Goal: Complete application form

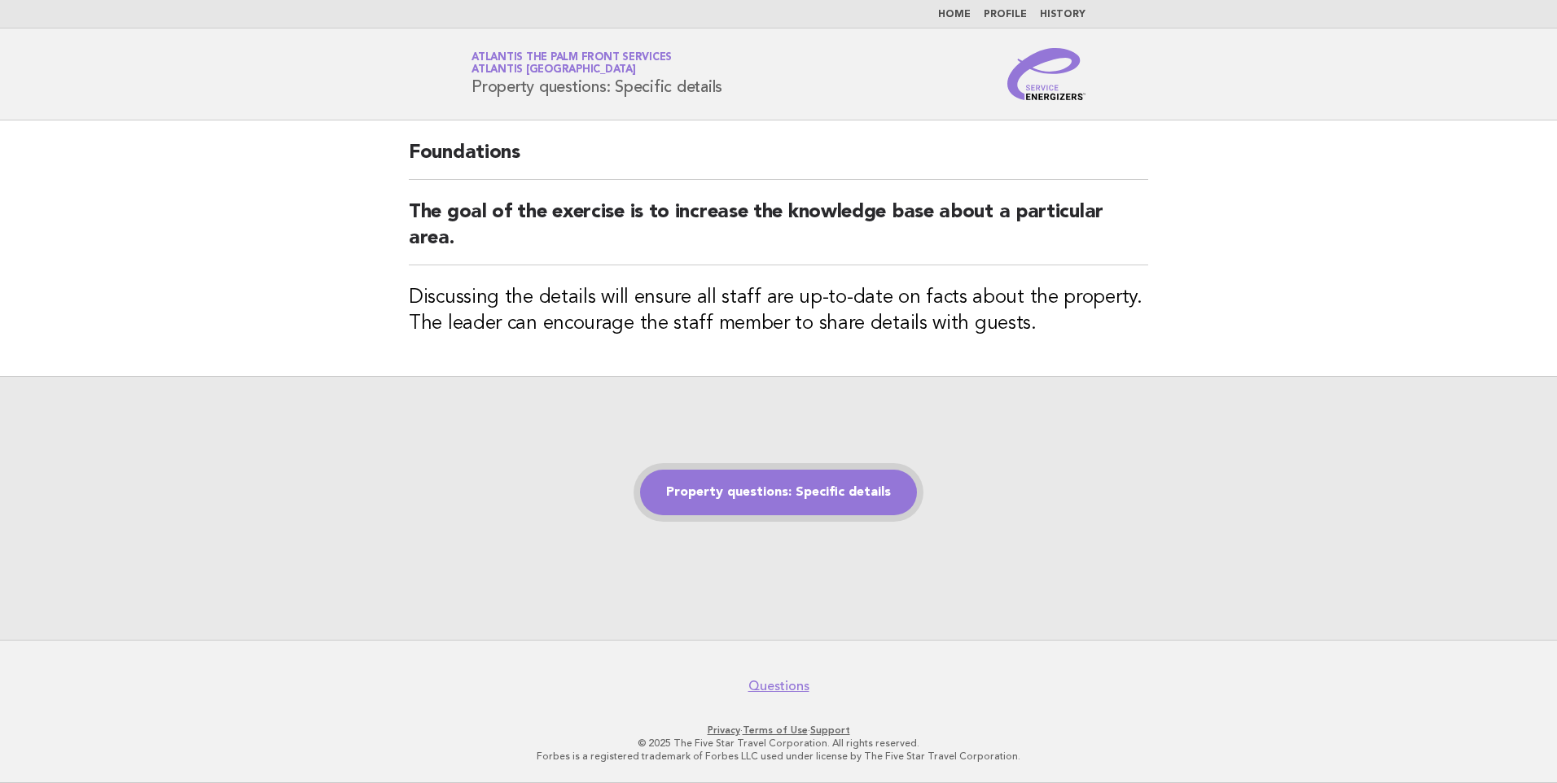
click at [768, 499] on link "Property questions: Specific details" at bounding box center [778, 493] width 277 height 46
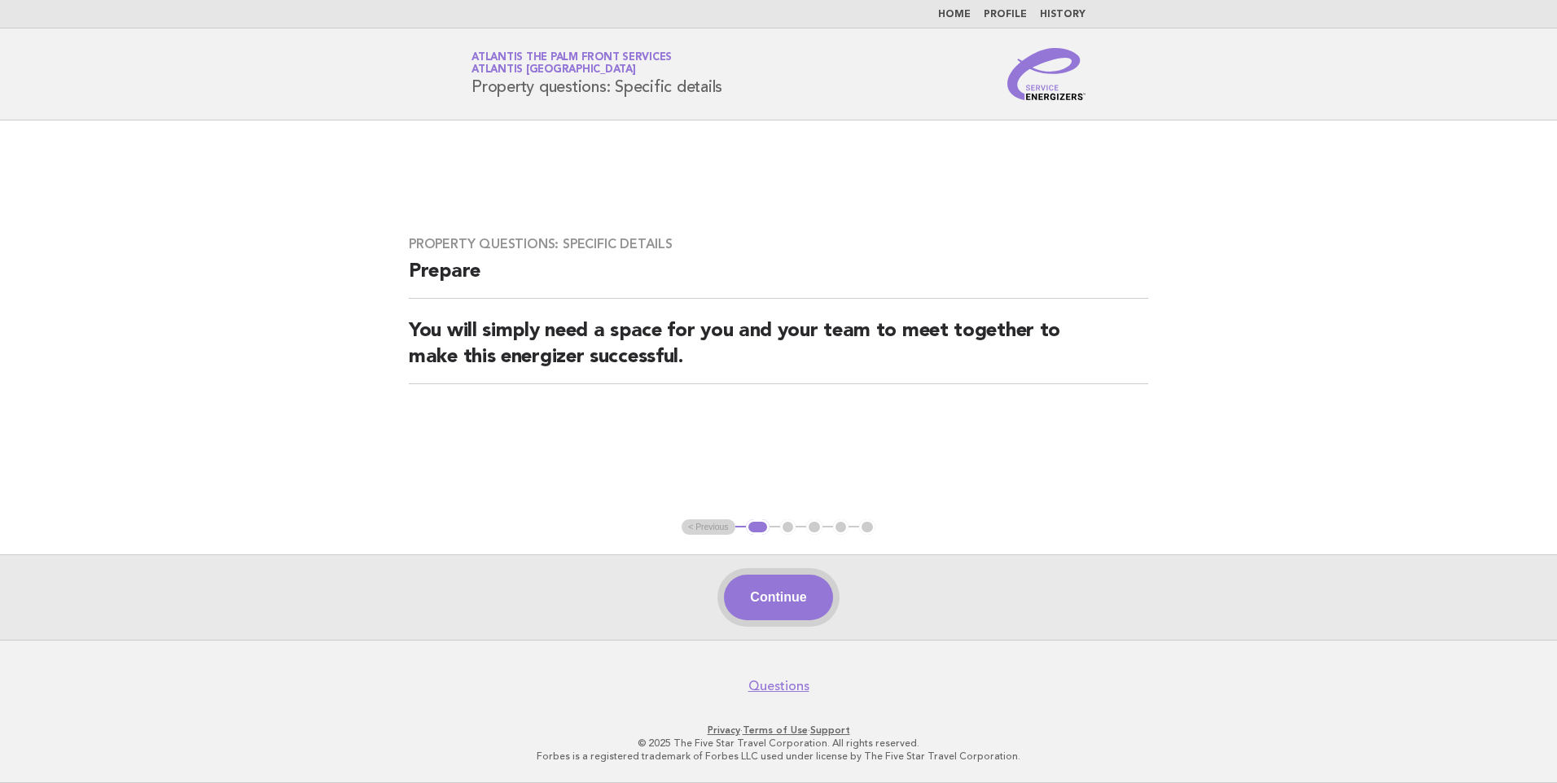
click at [752, 595] on button "Continue" at bounding box center [778, 598] width 108 height 46
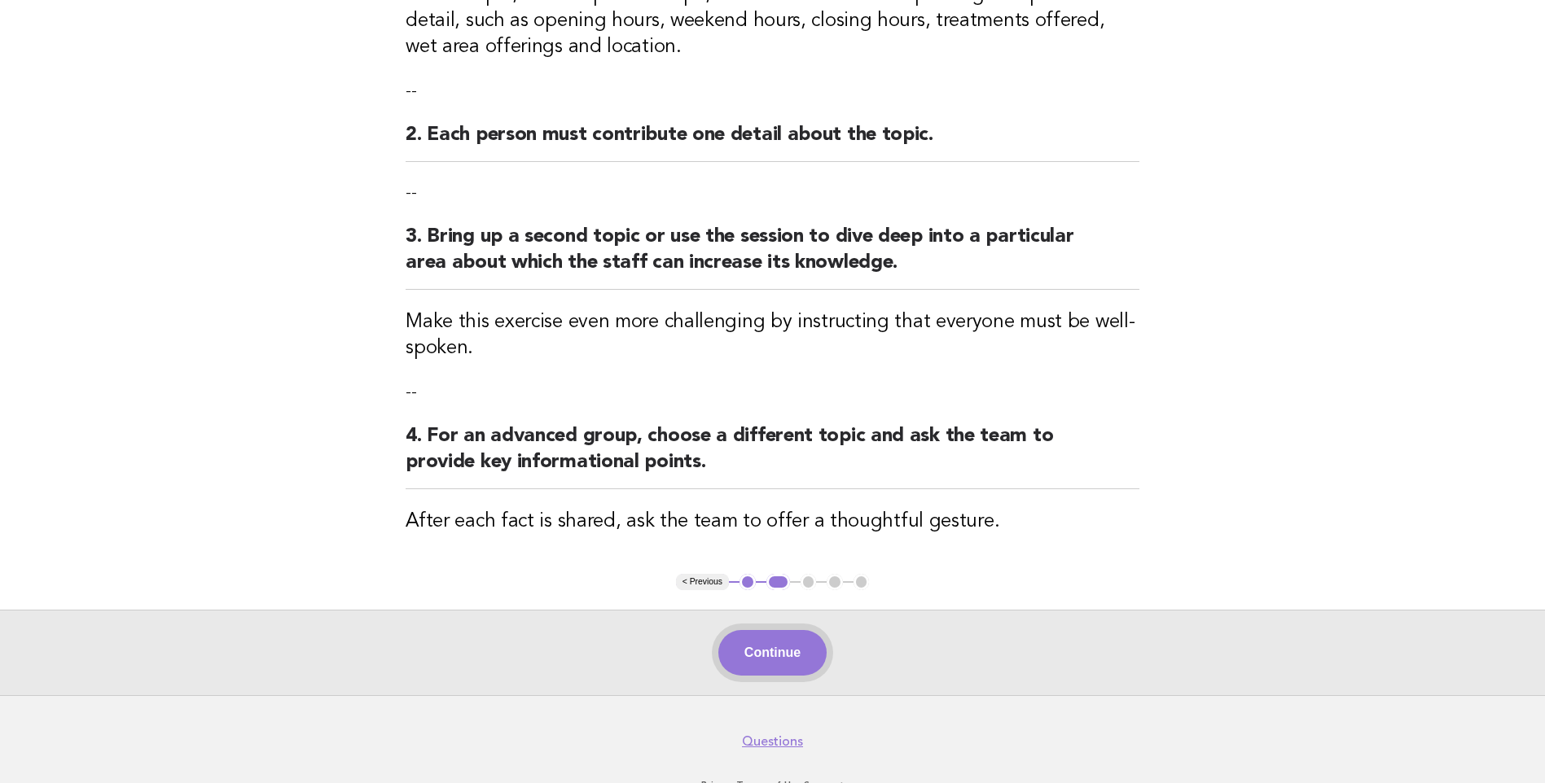
click at [802, 634] on button "Continue" at bounding box center [772, 653] width 108 height 46
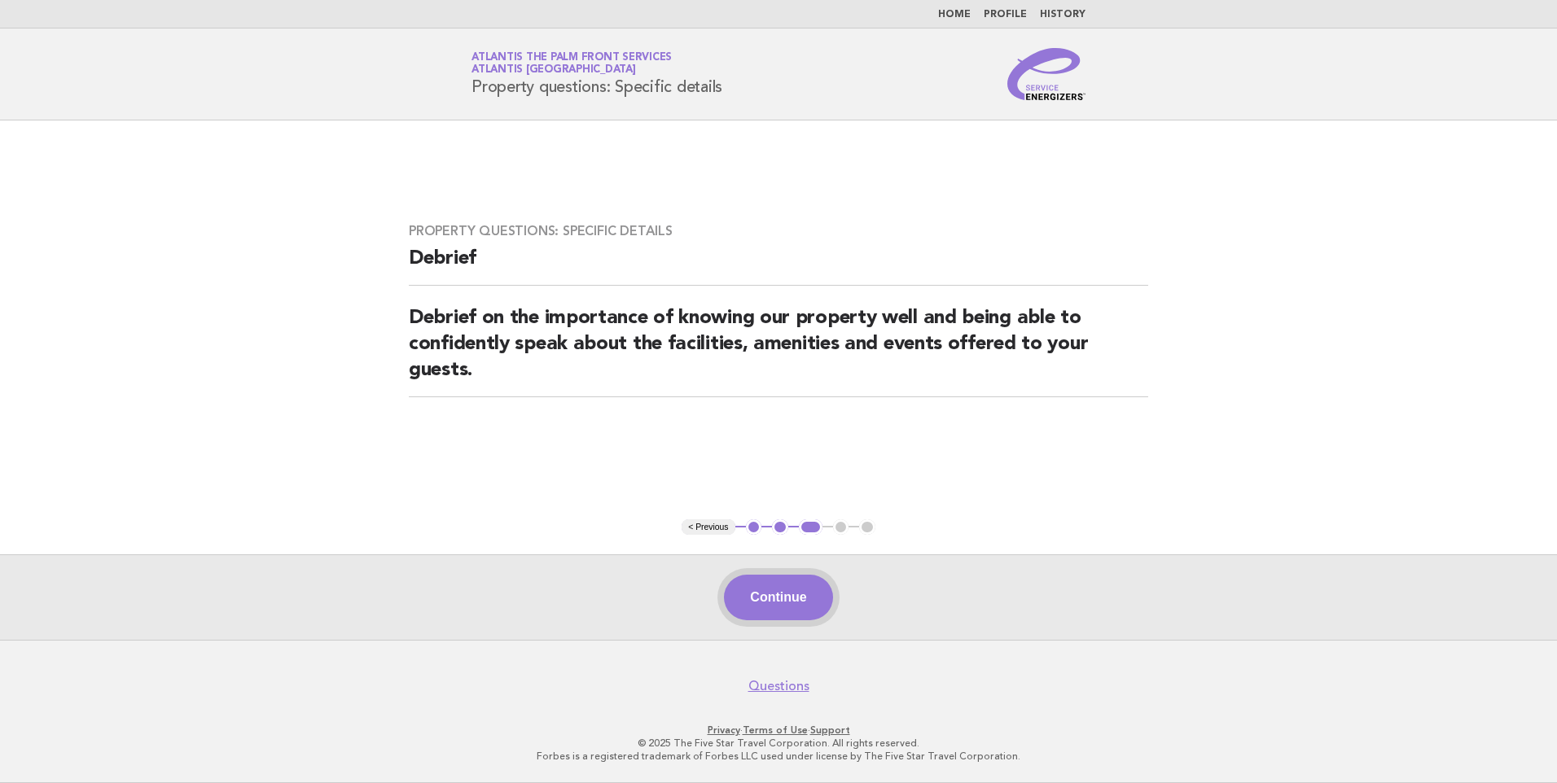
click at [763, 613] on button "Continue" at bounding box center [778, 598] width 108 height 46
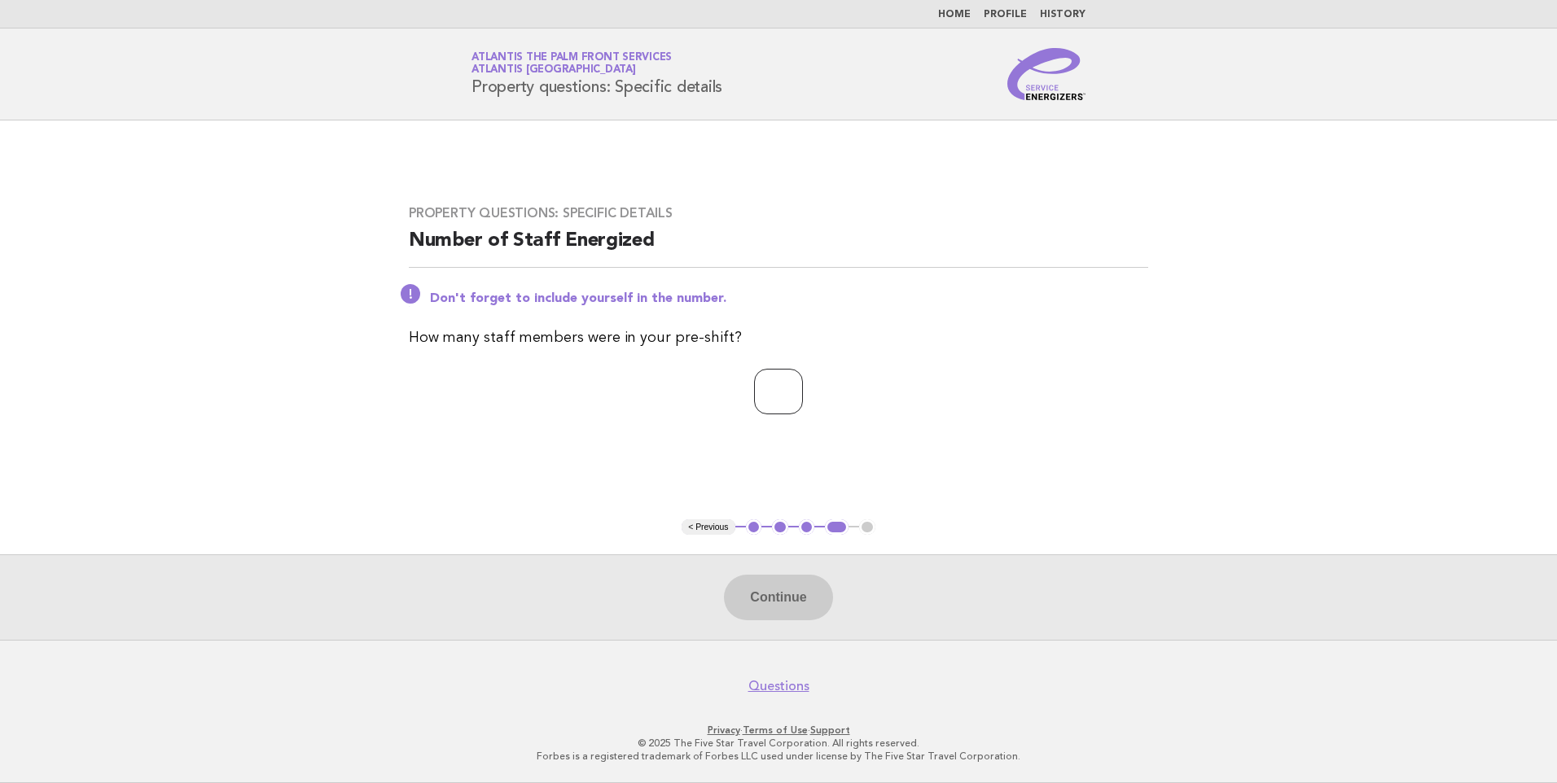
click at [770, 403] on input "number" at bounding box center [778, 392] width 49 height 46
type input "*"
click at [769, 590] on button "Continue" at bounding box center [778, 598] width 108 height 46
